Goal: Task Accomplishment & Management: Manage account settings

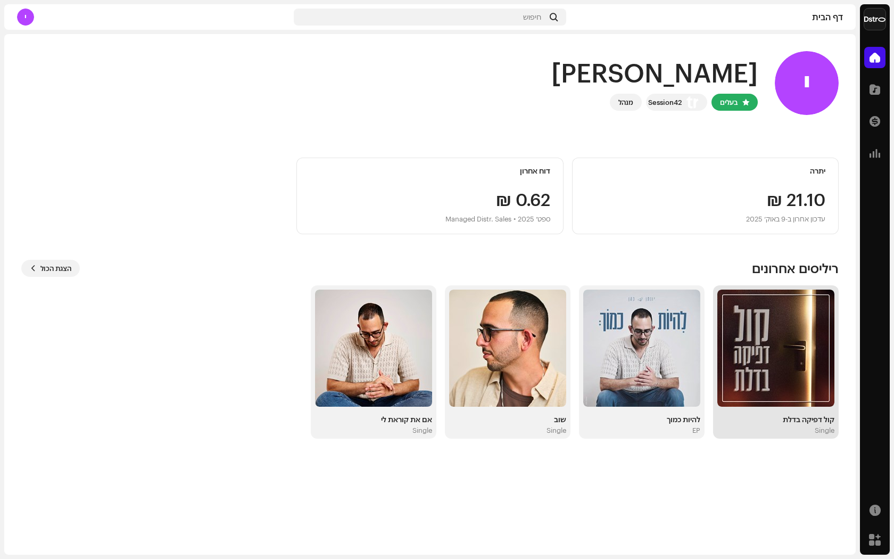
click at [799, 353] on img at bounding box center [775, 347] width 117 height 117
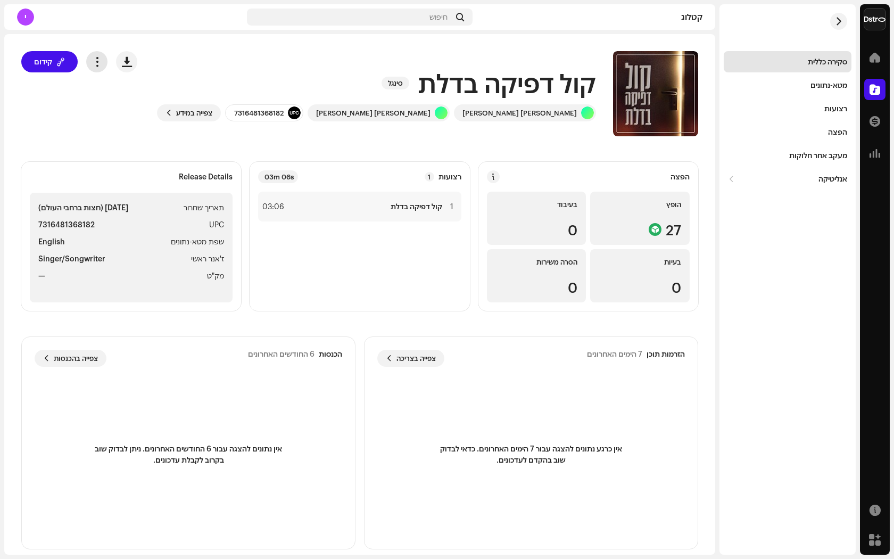
click at [107, 67] on button "button" at bounding box center [96, 61] width 21 height 21
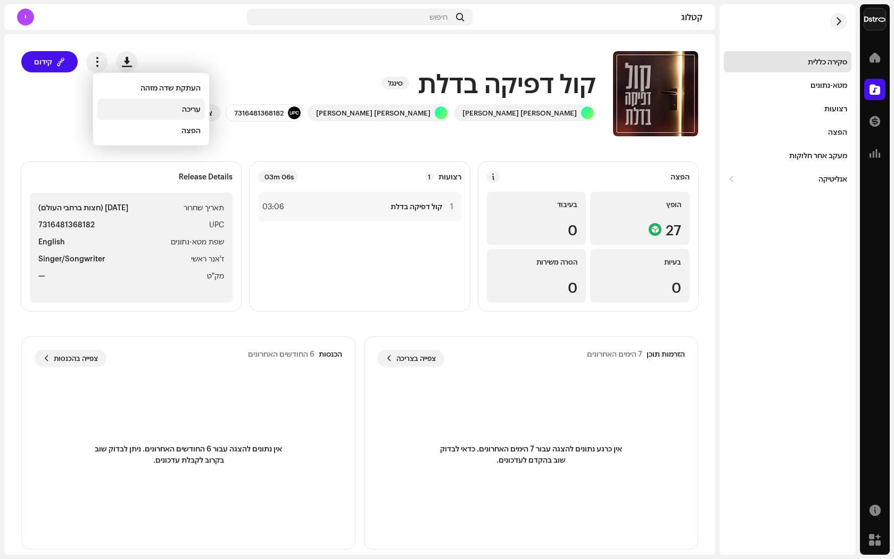
click at [155, 113] on div "עריכה" at bounding box center [150, 108] width 107 height 21
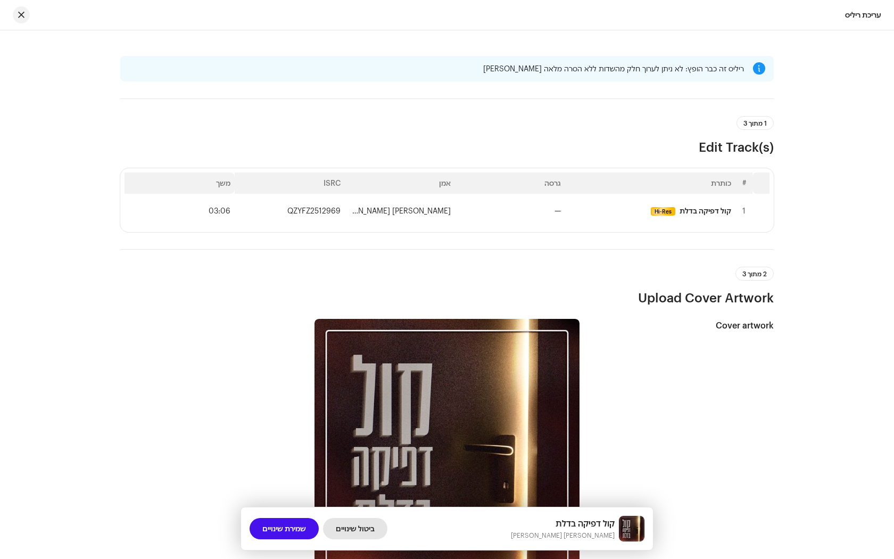
click at [354, 521] on span "ביטול שינויים" at bounding box center [355, 528] width 39 height 21
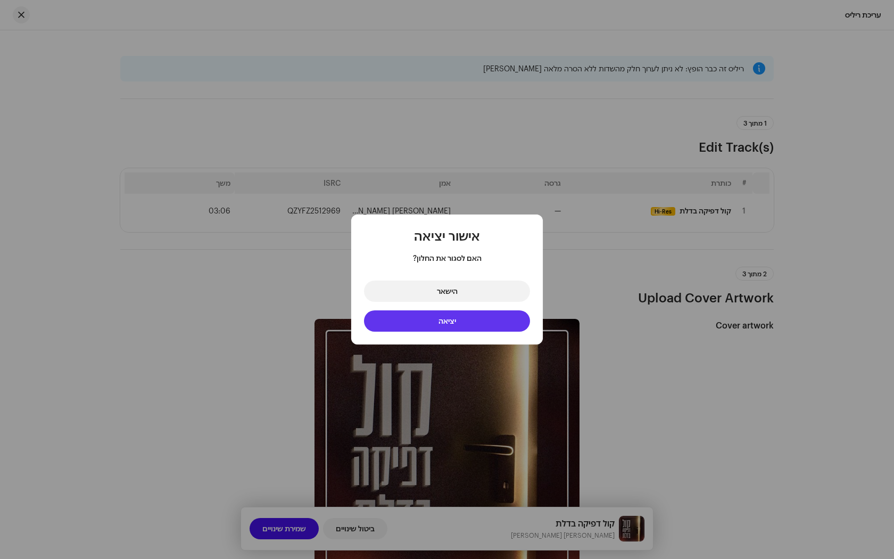
click at [416, 328] on button "יציאה" at bounding box center [447, 320] width 166 height 21
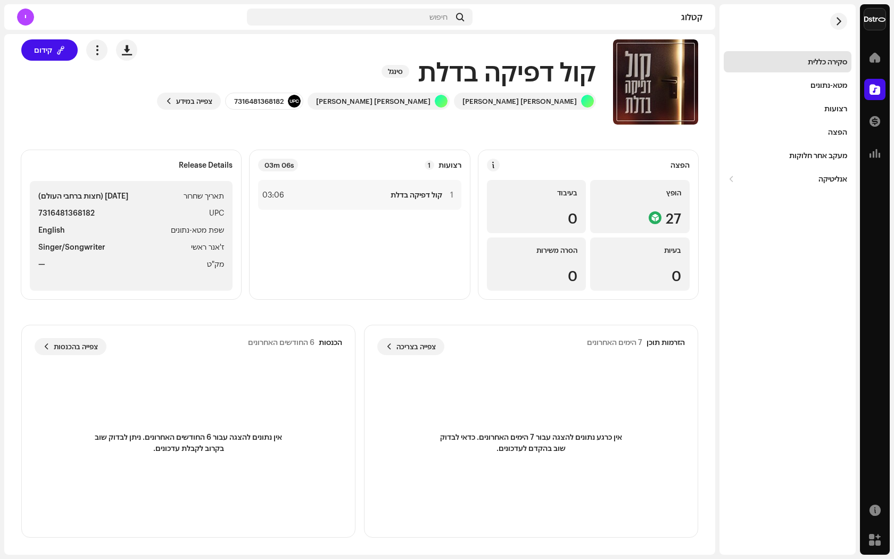
scroll to position [1, 0]
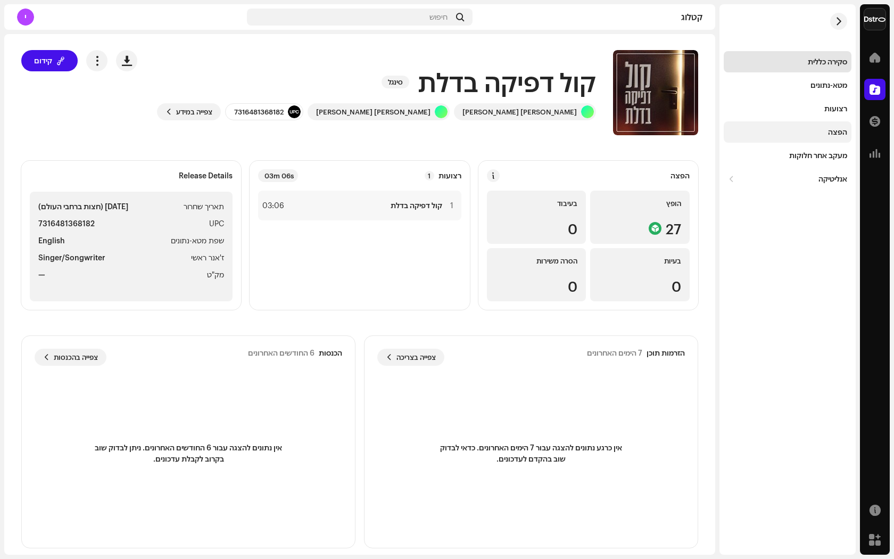
click at [829, 142] on div "הפצה" at bounding box center [788, 131] width 128 height 21
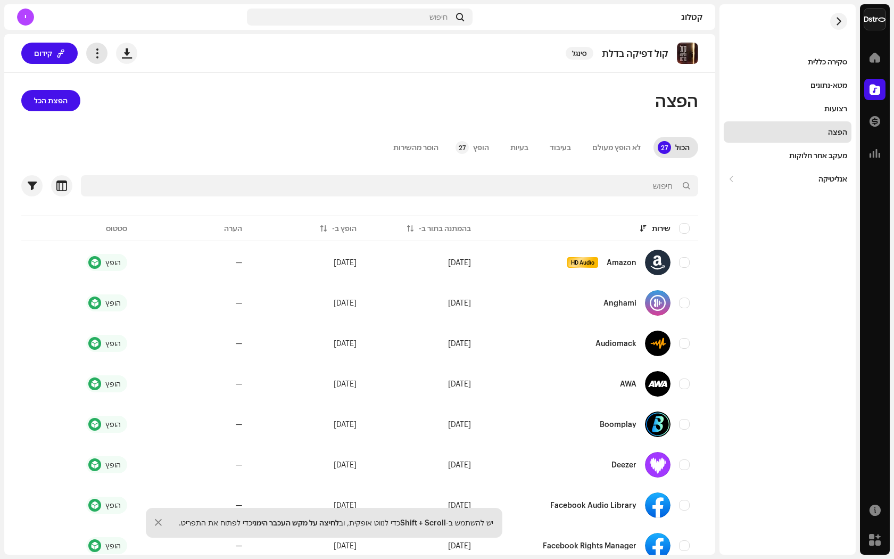
click at [102, 52] on span "button" at bounding box center [97, 53] width 10 height 9
click at [874, 56] on span at bounding box center [874, 57] width 11 height 9
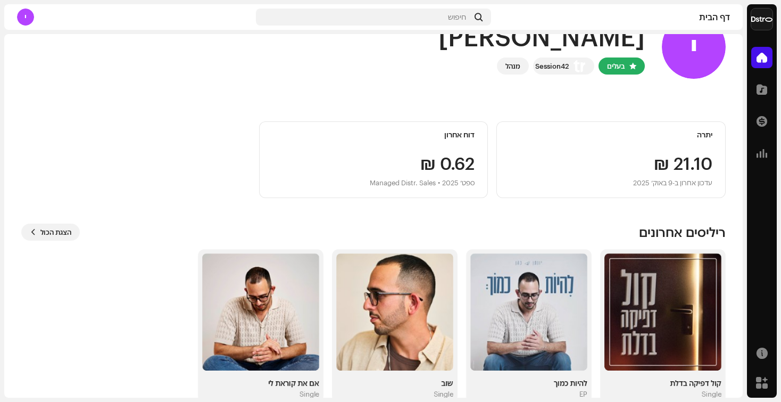
scroll to position [37, 0]
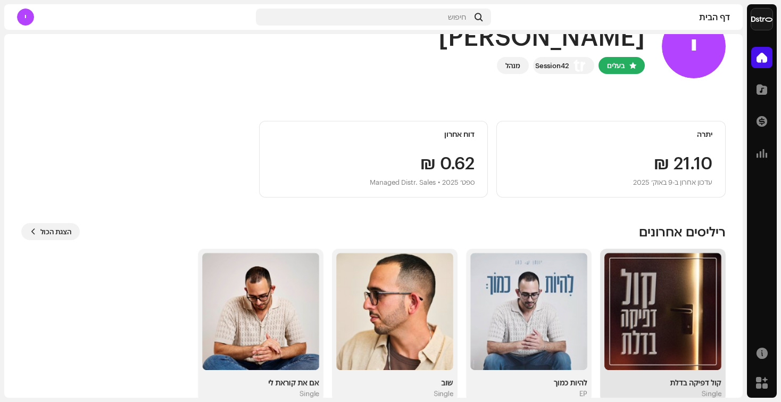
click at [679, 320] on img at bounding box center [662, 311] width 117 height 117
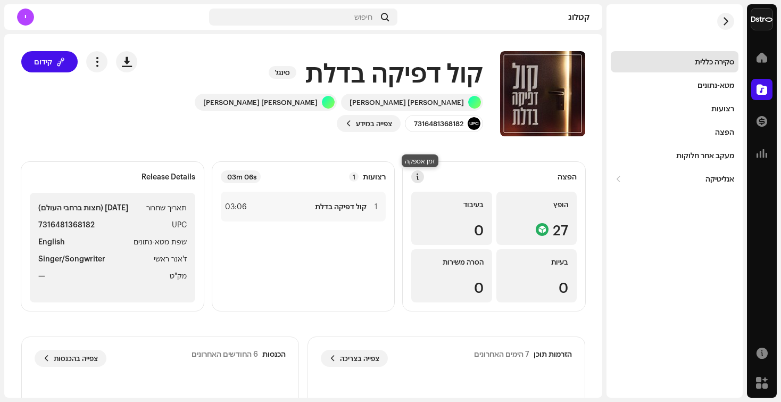
click at [421, 179] on span at bounding box center [417, 176] width 7 height 9
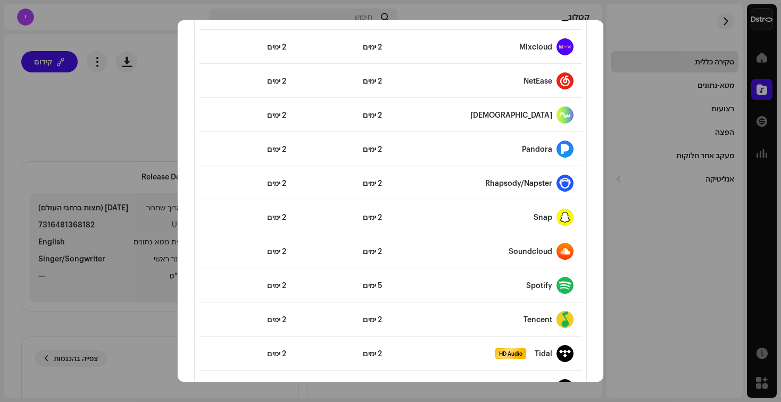
scroll to position [800, 0]
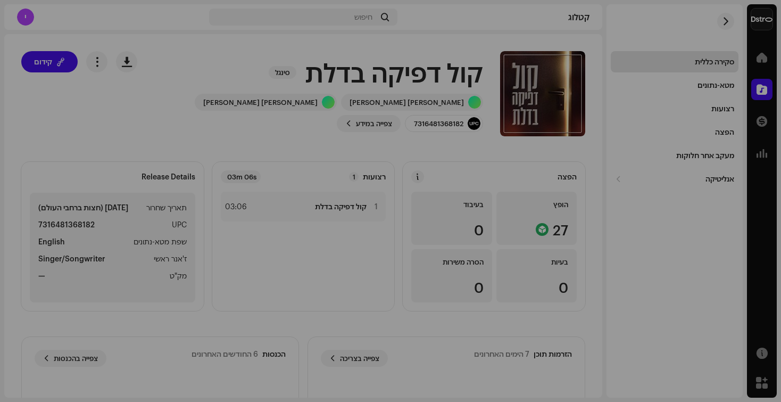
click at [618, 226] on div "הנחיות DSP לזמן אספקה בדרך כלל אנו שולחים את הריליסים בתוך מספר שעות אך שירותי …" at bounding box center [390, 201] width 781 height 402
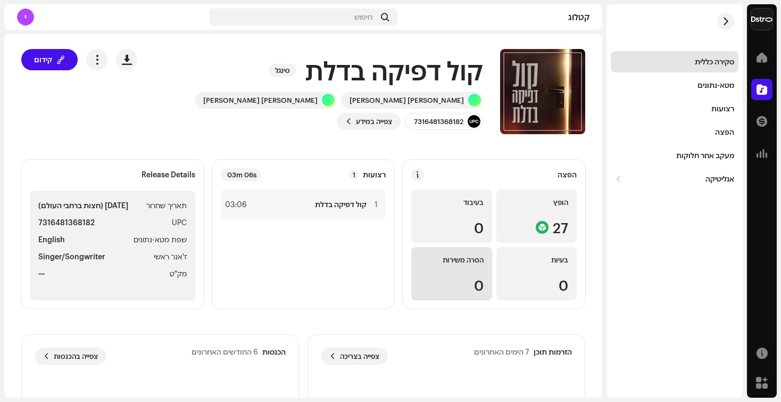
scroll to position [0, 0]
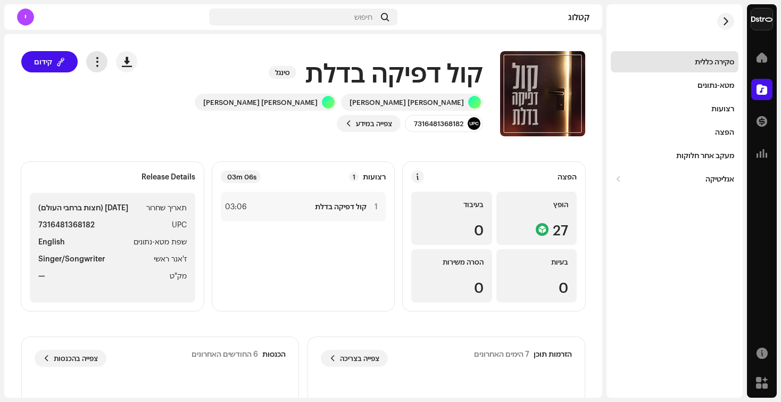
click at [99, 64] on span "button" at bounding box center [97, 61] width 10 height 9
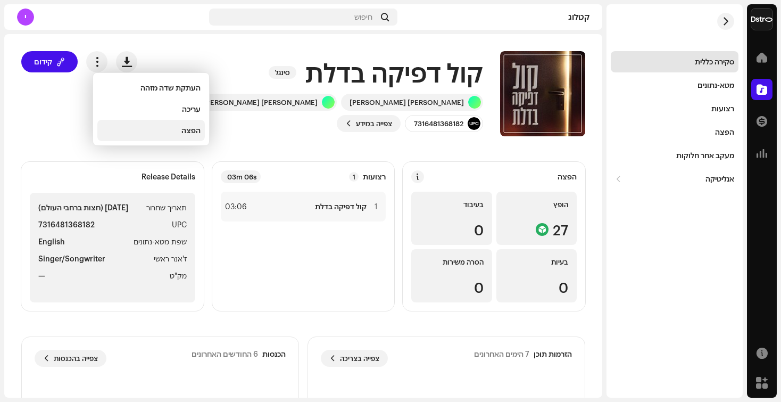
click at [185, 136] on div "הפצה" at bounding box center [150, 130] width 107 height 21
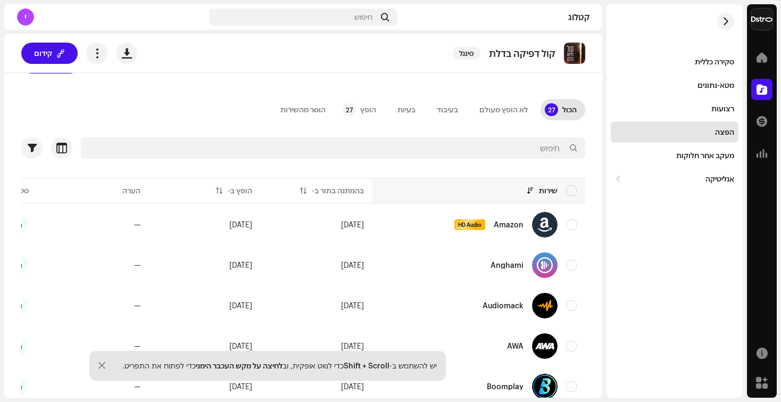
scroll to position [63, 0]
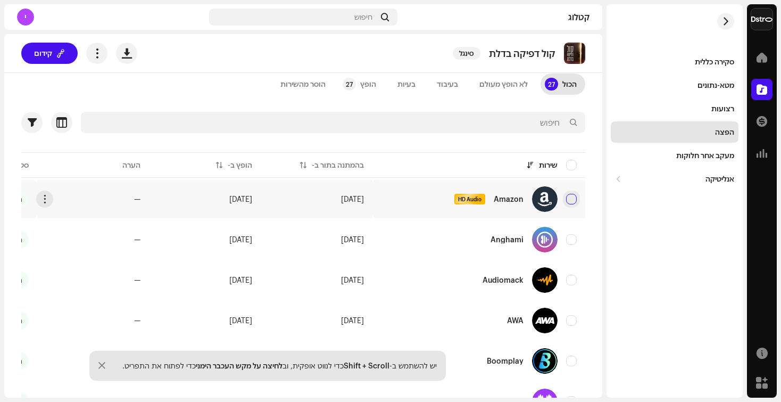
click at [570, 202] on input "checkbox" at bounding box center [571, 199] width 11 height 11
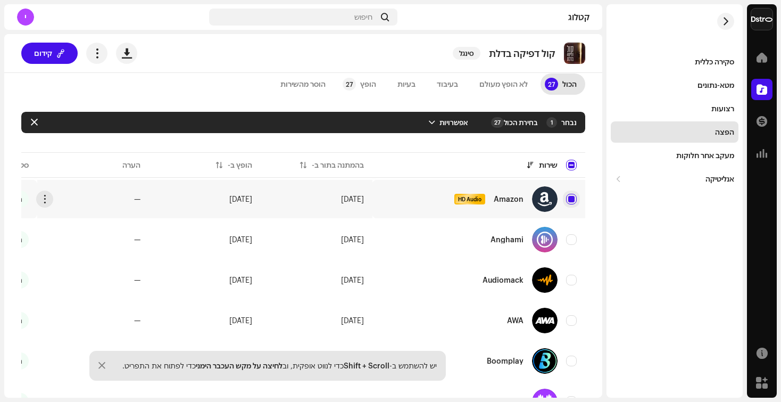
click at [570, 202] on input "Row Selected" at bounding box center [571, 199] width 11 height 11
checkbox input "false"
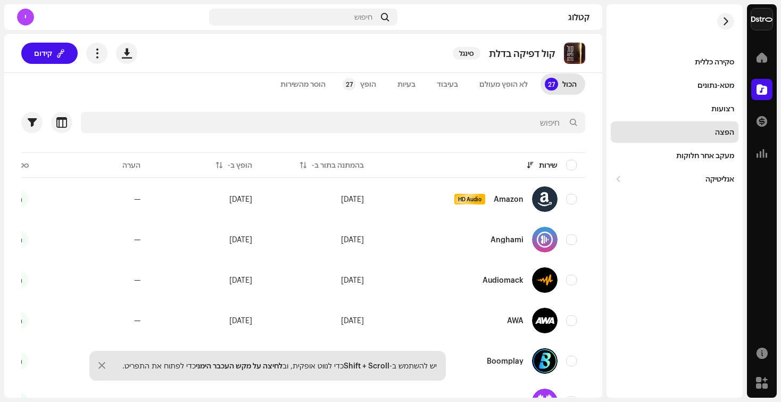
click at [654, 250] on div "סקירה כללית מטא-נתונים רצועות הפצה מעקב אחר חלוקות אנליטיקה צריכה מעורבות הכנסו…" at bounding box center [674, 200] width 136 height 393
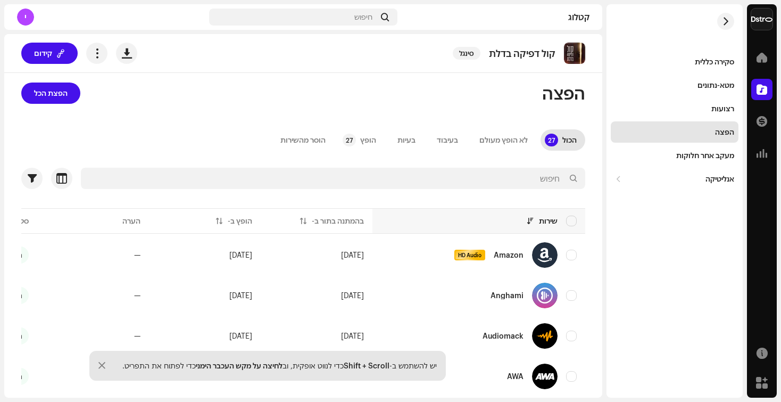
scroll to position [0, 0]
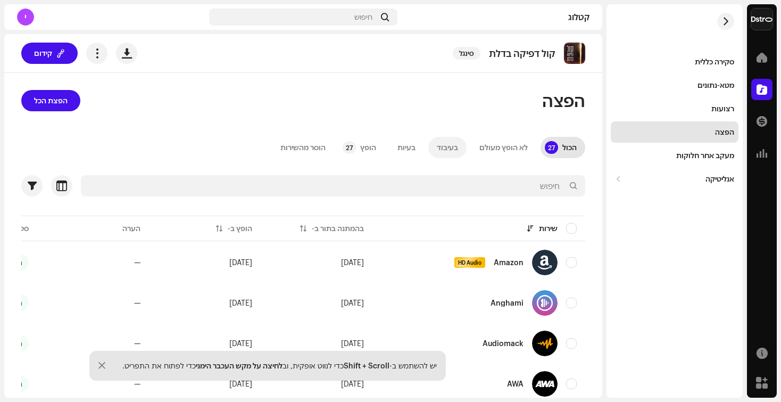
click at [451, 146] on div "בעיבוד" at bounding box center [447, 147] width 21 height 21
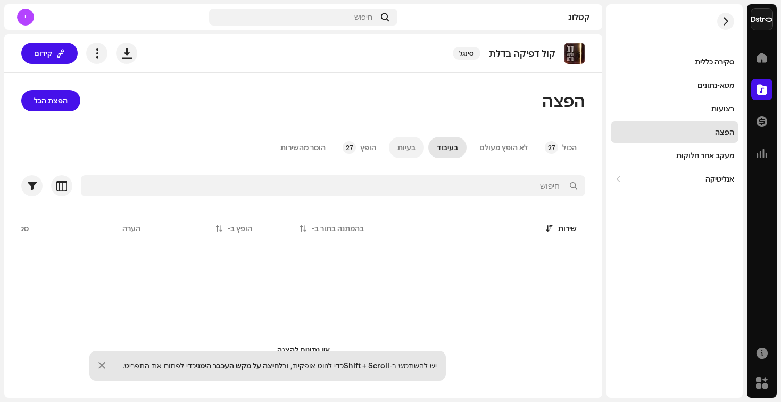
click at [404, 149] on div "בעיות" at bounding box center [406, 147] width 18 height 21
click at [367, 149] on div "הופץ" at bounding box center [368, 147] width 16 height 21
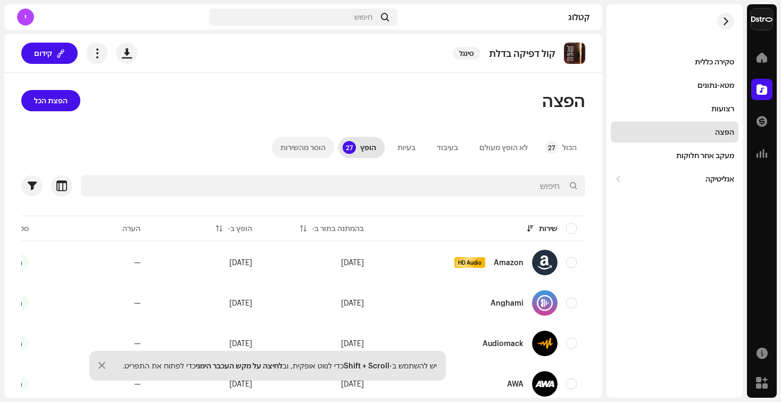
click at [317, 147] on div "הוסר מהשירות" at bounding box center [302, 147] width 45 height 21
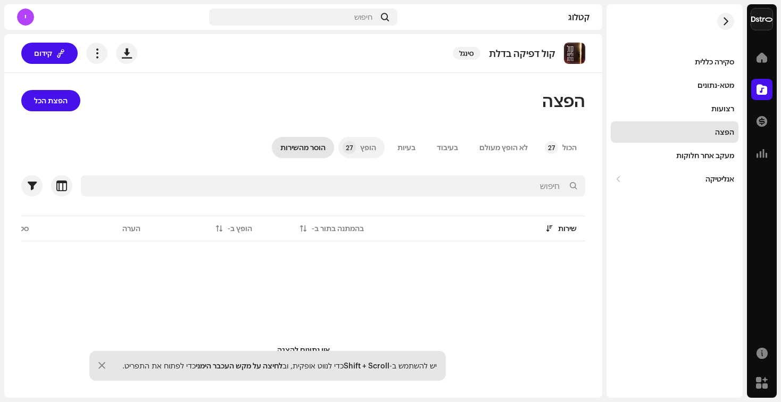
click at [360, 150] on div "הופץ" at bounding box center [368, 147] width 16 height 21
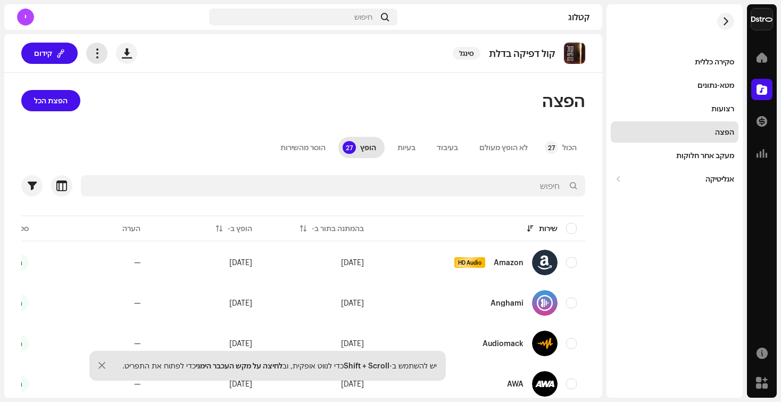
click at [100, 55] on span "button" at bounding box center [97, 53] width 10 height 9
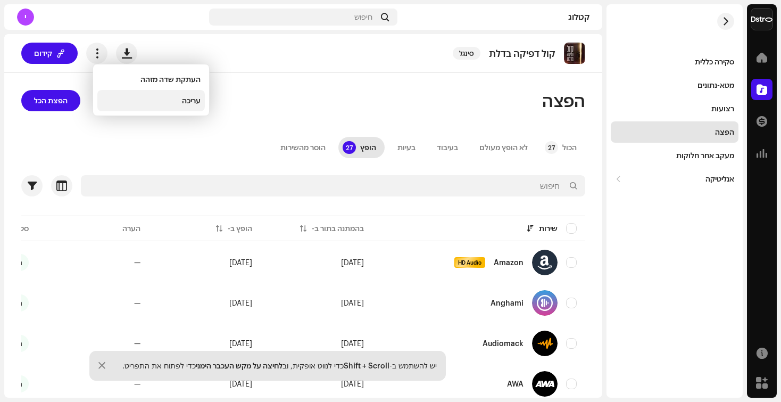
click at [127, 100] on div "עריכה" at bounding box center [151, 100] width 99 height 9
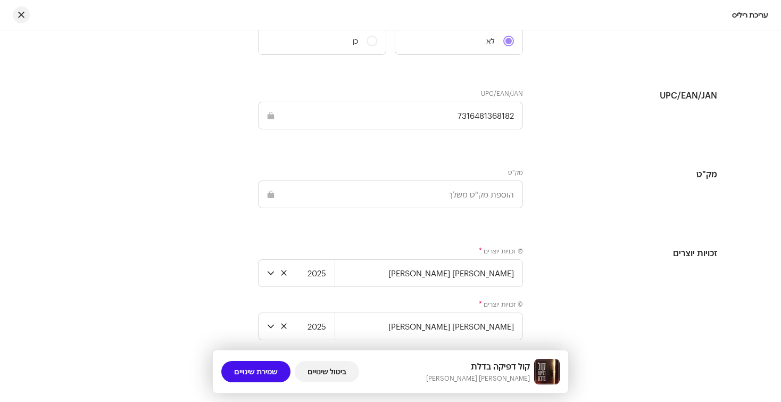
scroll to position [1570, 0]
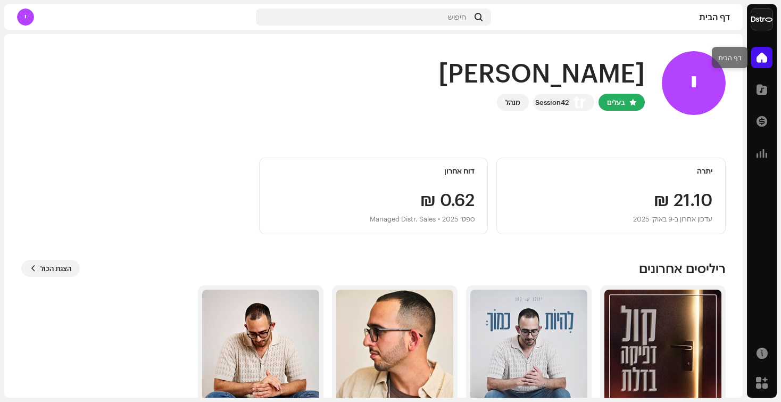
click at [762, 59] on span at bounding box center [762, 57] width 11 height 9
click at [678, 330] on img at bounding box center [662, 347] width 117 height 117
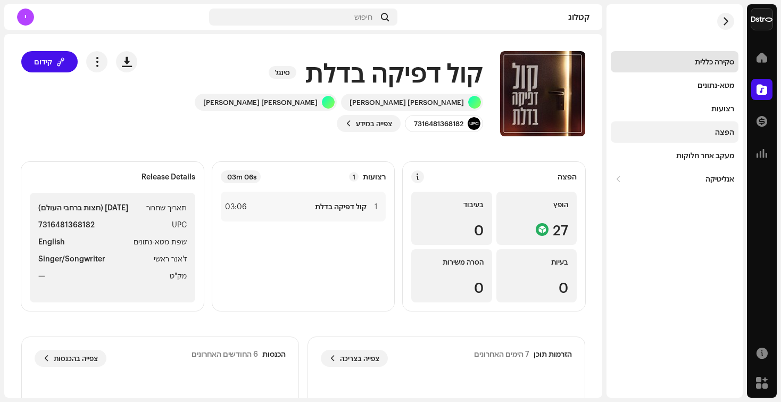
click at [695, 133] on div "הפצה" at bounding box center [674, 132] width 119 height 9
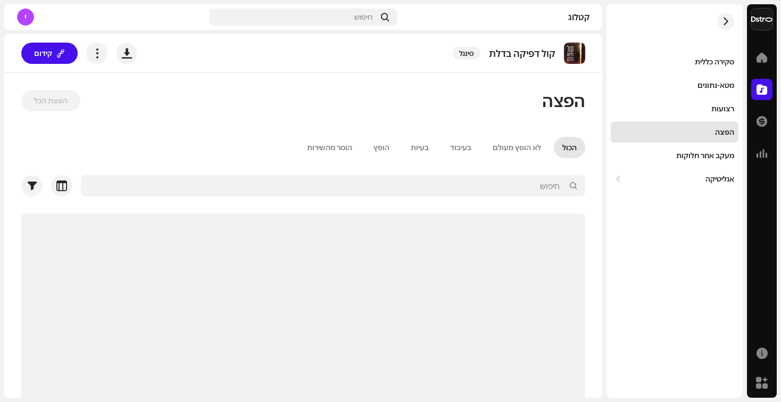
click at [695, 133] on div "הפצה" at bounding box center [674, 132] width 119 height 9
